Goal: Task Accomplishment & Management: Use online tool/utility

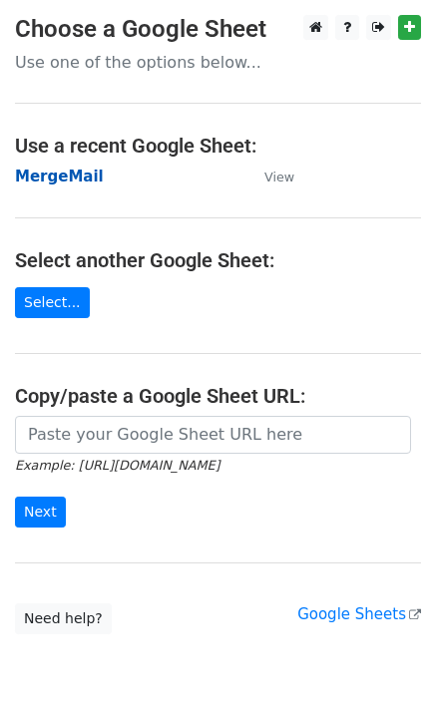
click at [63, 177] on strong "MergeMail" at bounding box center [59, 177] width 89 height 18
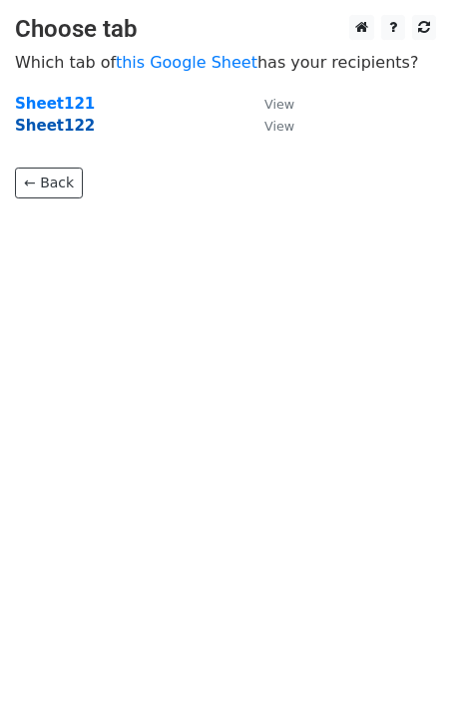
click at [64, 125] on strong "Sheet122" at bounding box center [55, 126] width 80 height 18
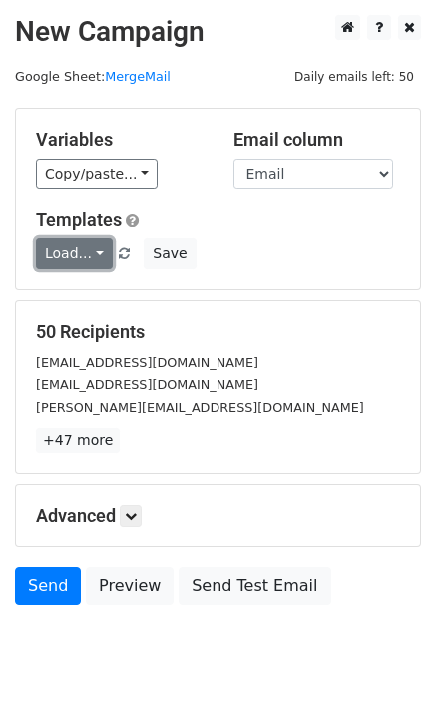
click at [70, 255] on link "Load..." at bounding box center [74, 253] width 77 height 31
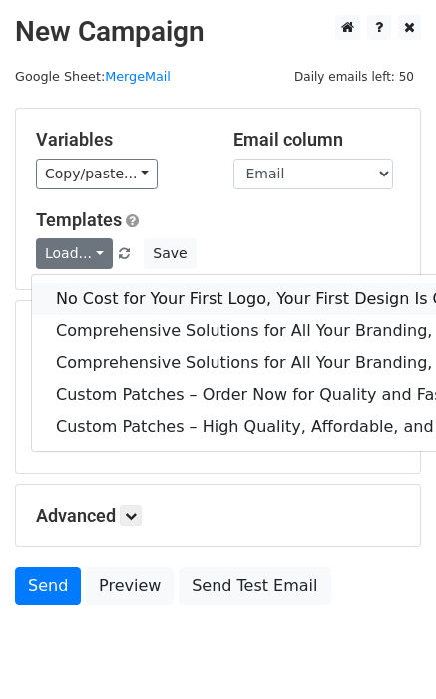
click at [103, 305] on link "No Cost for Your First Logo, Your First Design Is On Us!" at bounding box center [407, 299] width 751 height 32
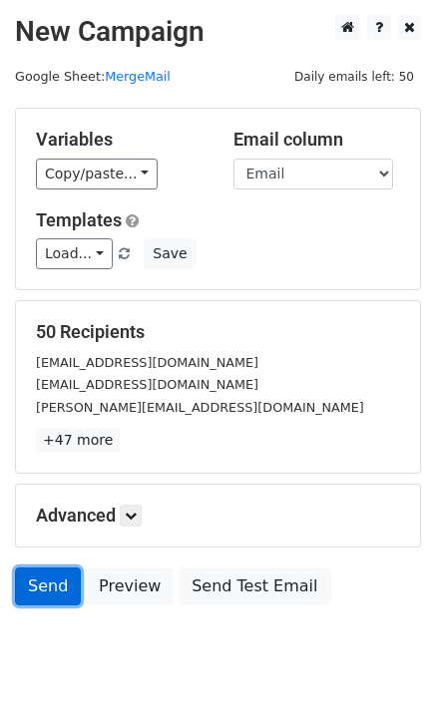
click at [60, 587] on link "Send" at bounding box center [48, 587] width 66 height 38
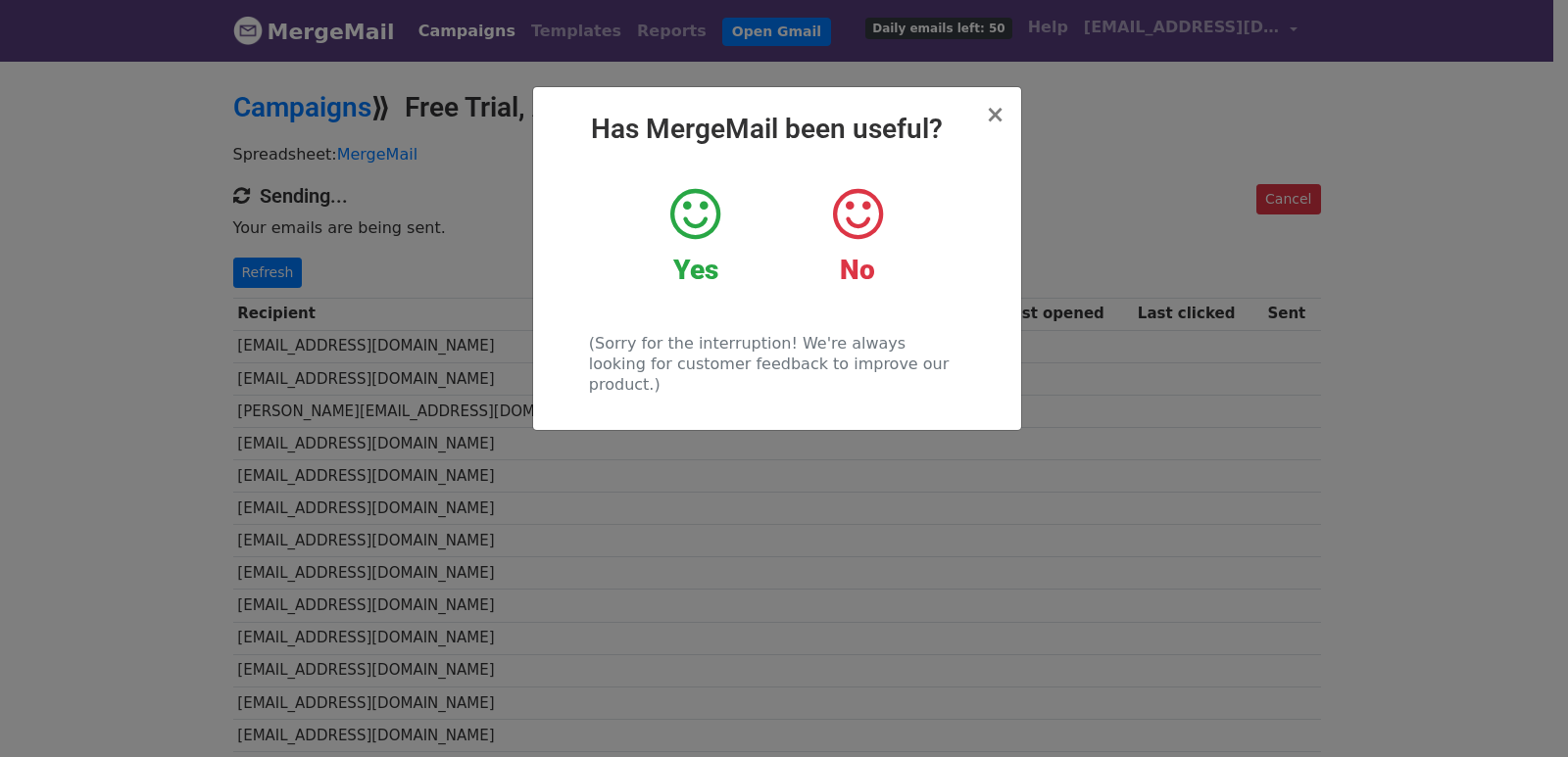
click at [297, 299] on div "× Has MergeMail been useful? Yes No (Sorry for the interruption! We're always l…" at bounding box center [784, 407] width 1568 height 698
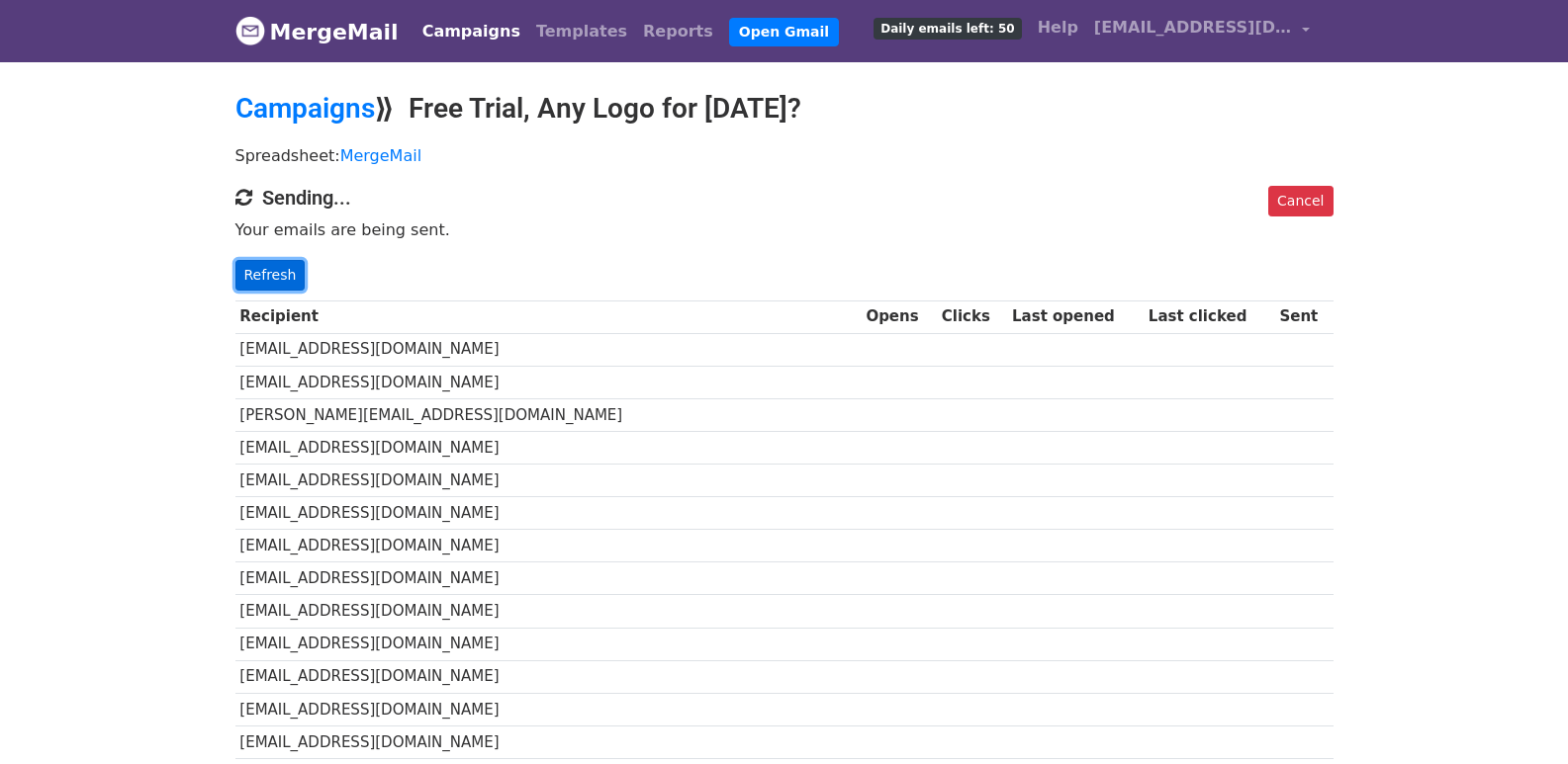
click at [267, 273] on link "Refresh" at bounding box center [270, 274] width 70 height 31
click at [227, 264] on div "Cancel Sending... Your emails are being sent. Refresh" at bounding box center [785, 239] width 1128 height 105
click at [263, 273] on link "Refresh" at bounding box center [270, 274] width 70 height 31
click at [277, 285] on link "Refresh" at bounding box center [270, 274] width 70 height 31
click at [280, 277] on link "Refresh" at bounding box center [270, 274] width 70 height 31
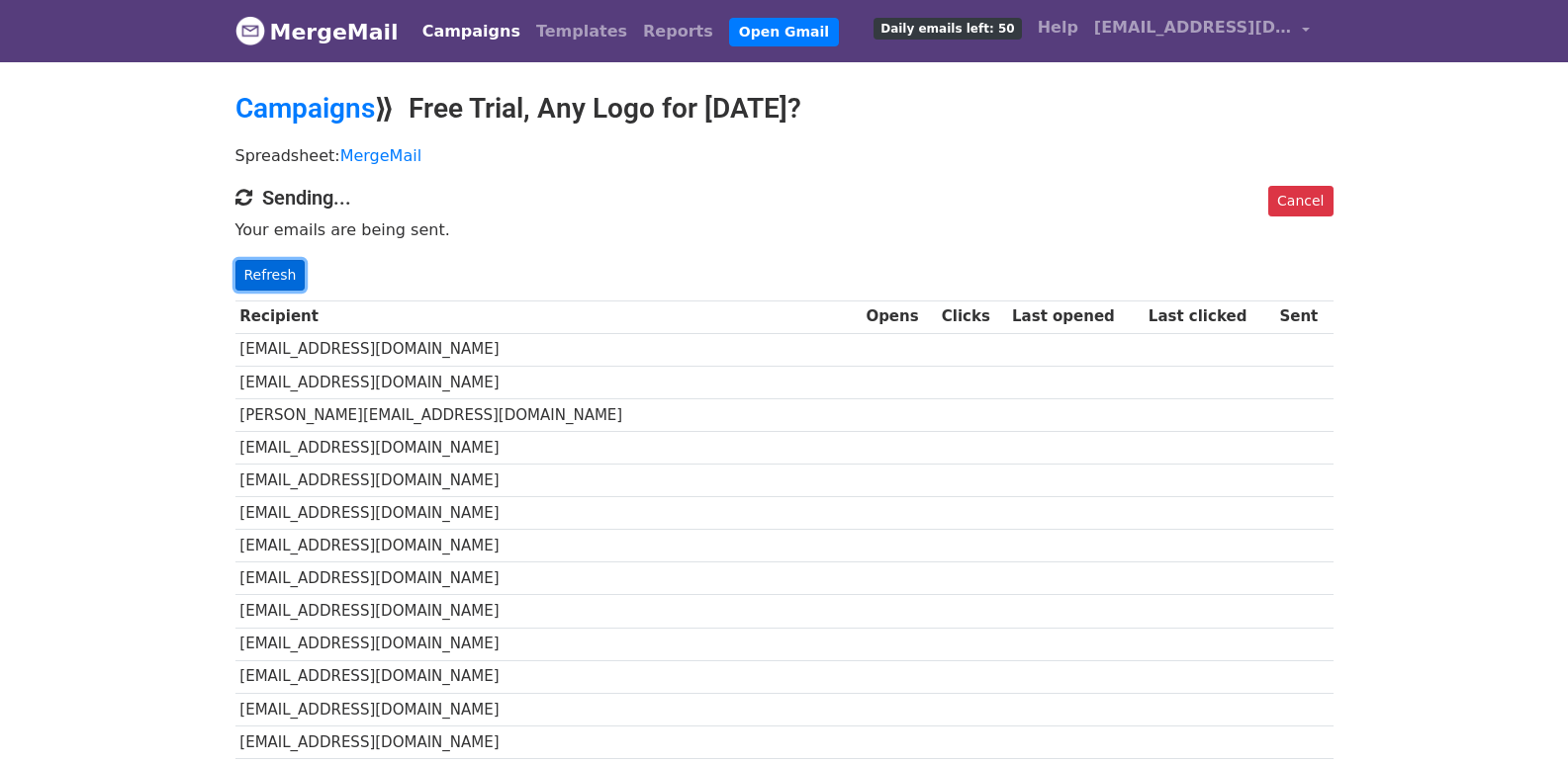
click at [258, 268] on link "Refresh" at bounding box center [270, 274] width 70 height 31
click at [249, 268] on link "Refresh" at bounding box center [270, 274] width 70 height 31
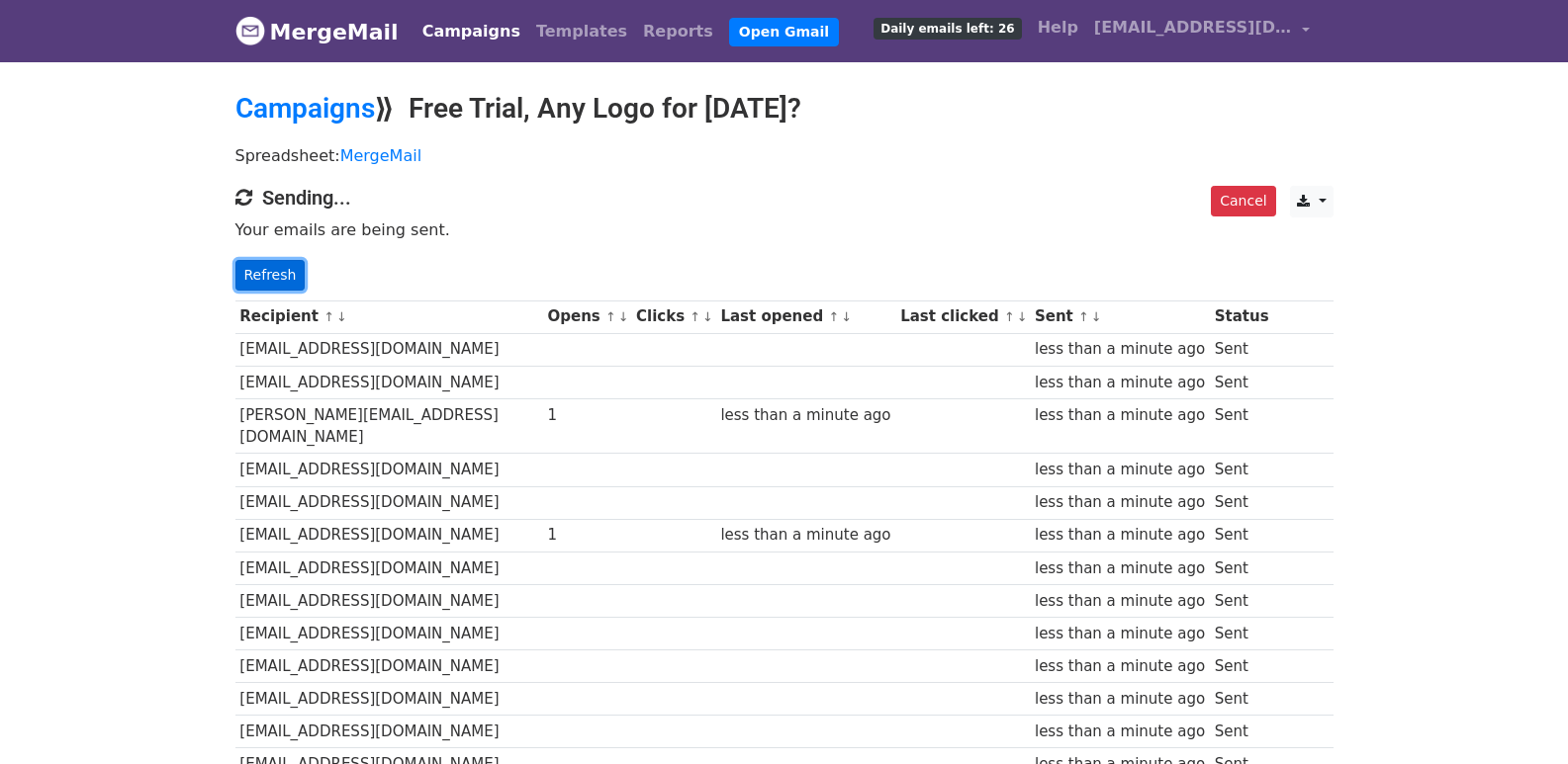
click at [241, 283] on link "Refresh" at bounding box center [270, 274] width 70 height 31
click at [288, 273] on link "Refresh" at bounding box center [270, 274] width 70 height 31
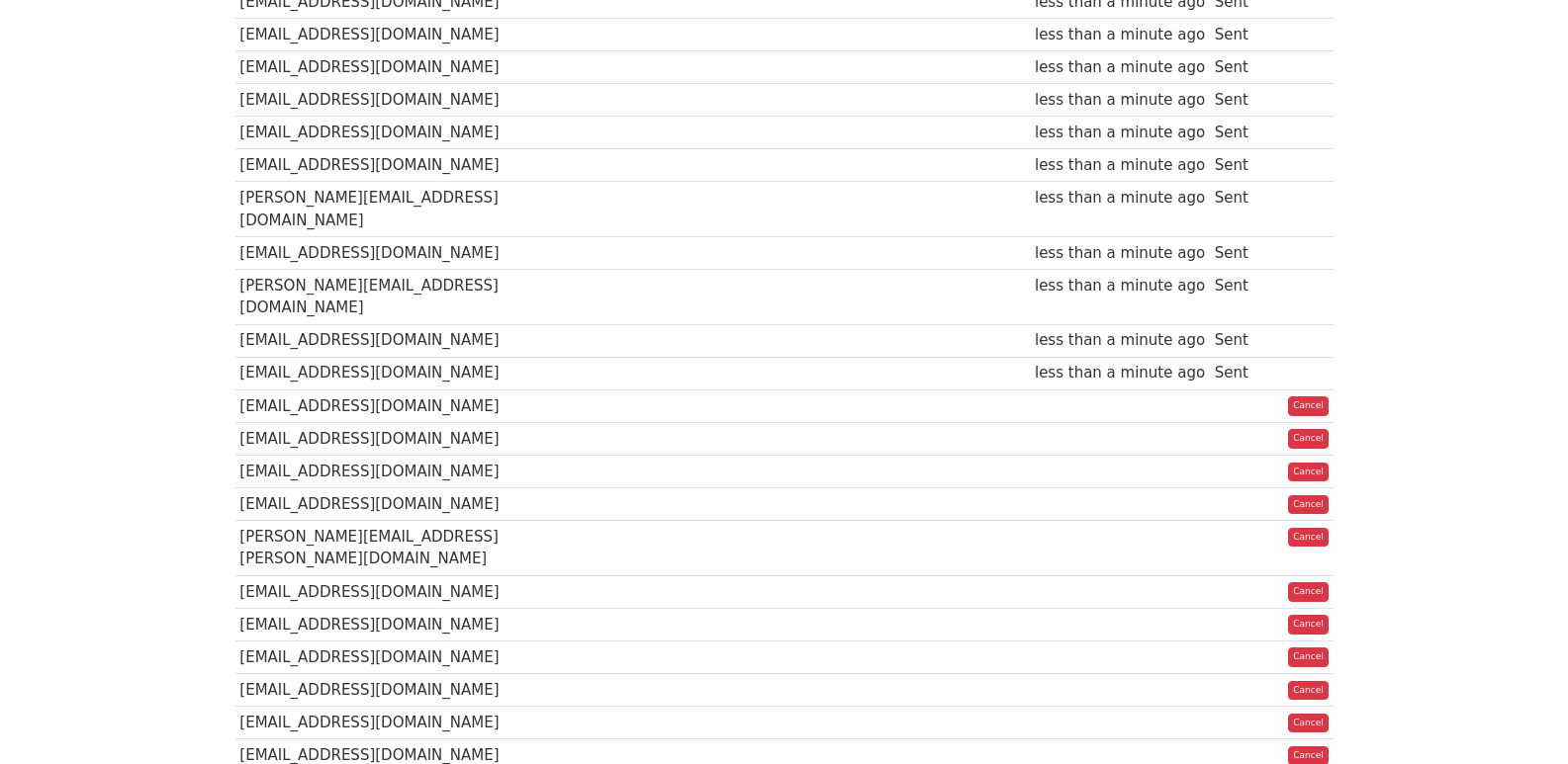
scroll to position [1388, 0]
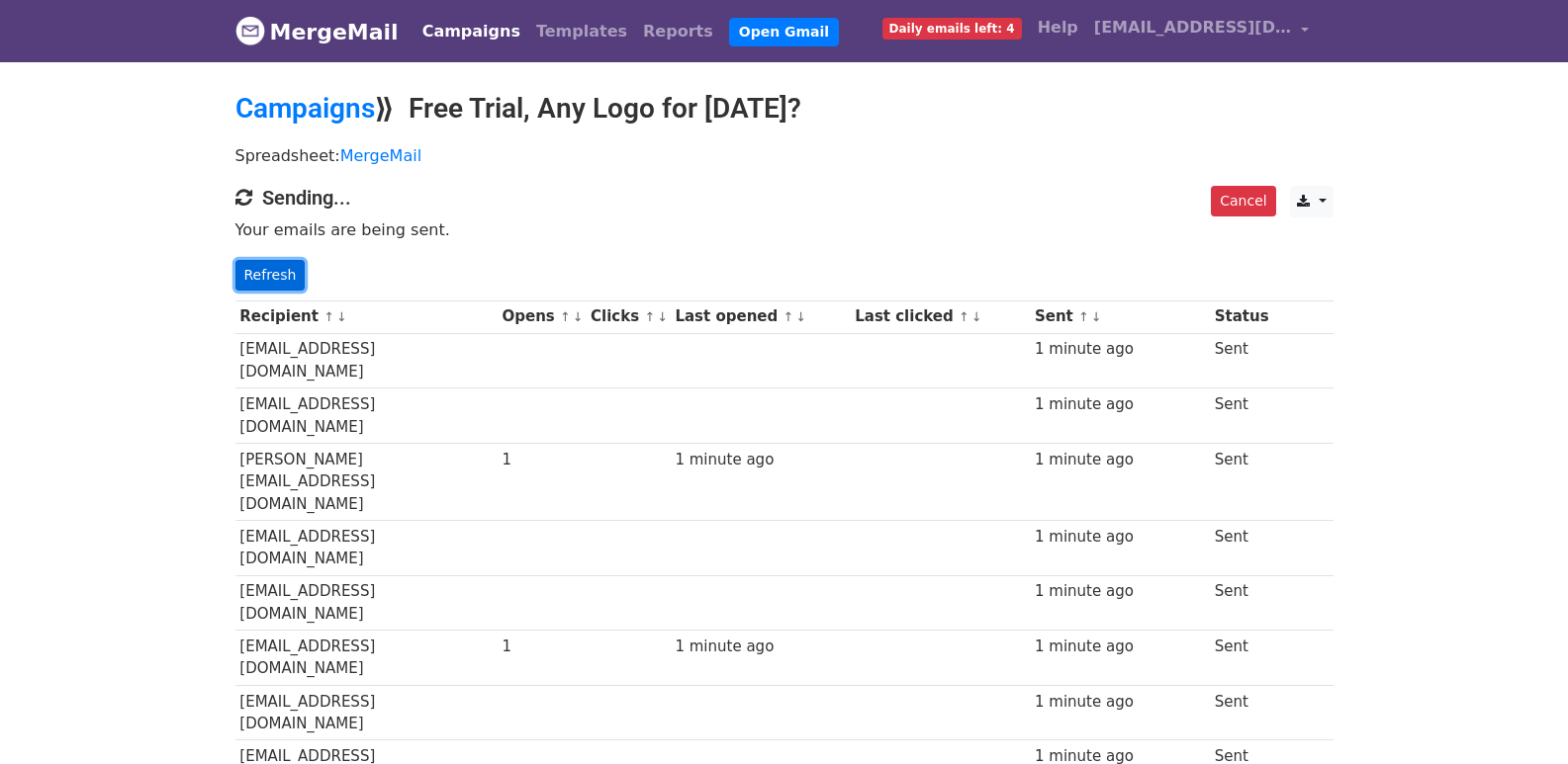
click at [281, 260] on link "Refresh" at bounding box center [270, 274] width 70 height 31
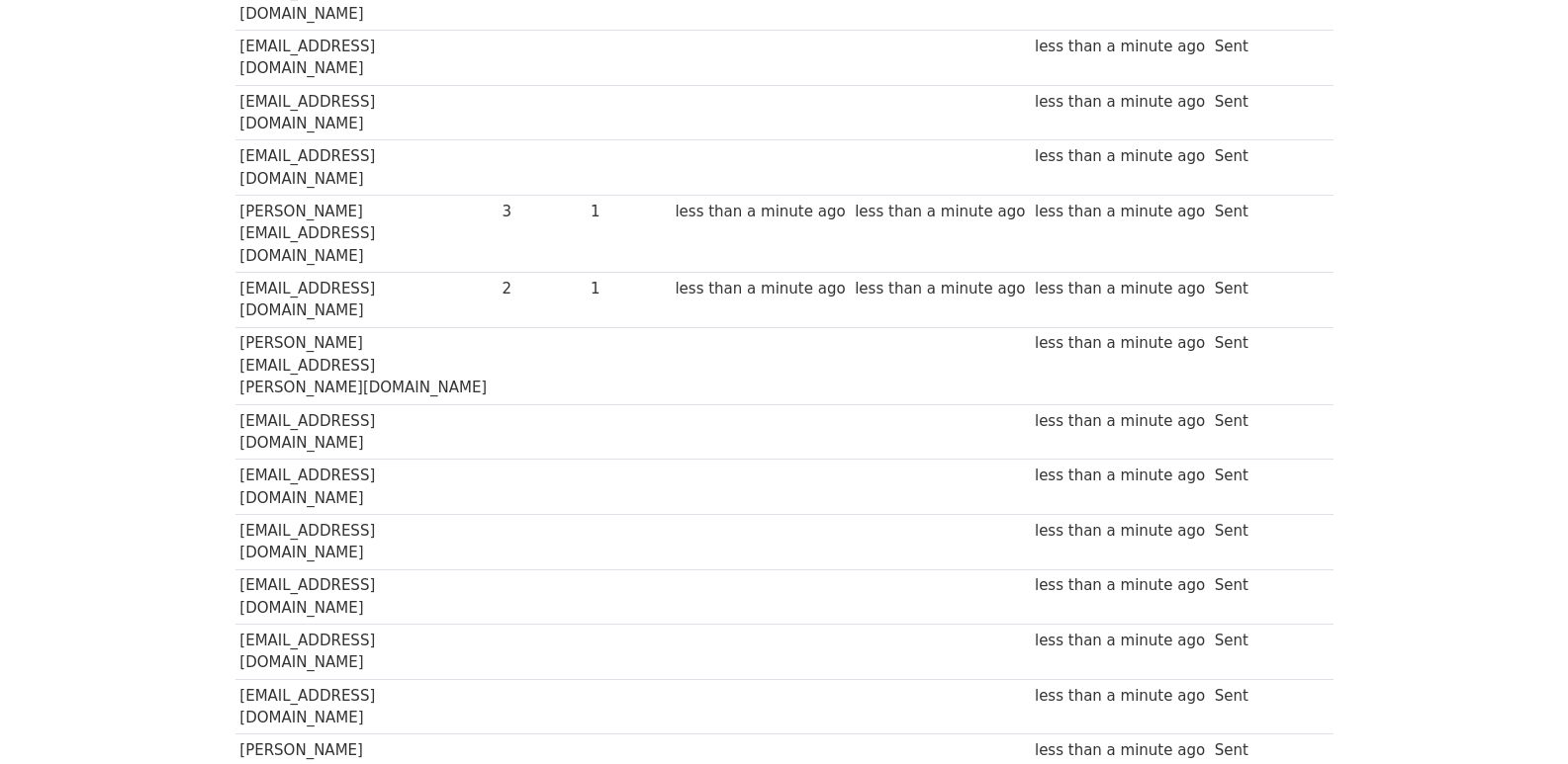
scroll to position [1382, 0]
